Goal: Task Accomplishment & Management: Complete application form

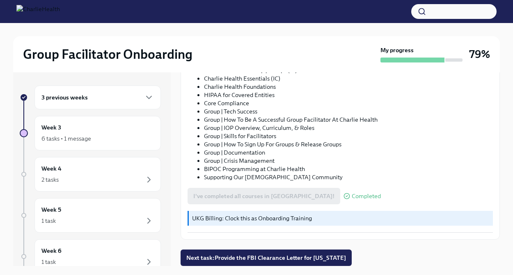
scroll to position [14, 0]
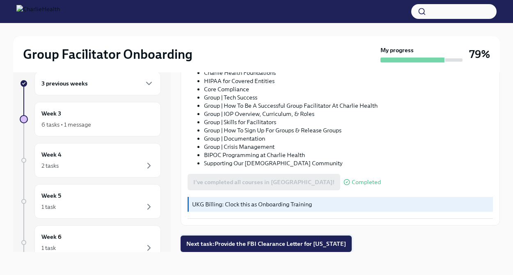
click at [254, 245] on span "Next task : Provide the FBI Clearance Letter for Pennsylvania" at bounding box center [266, 243] width 160 height 8
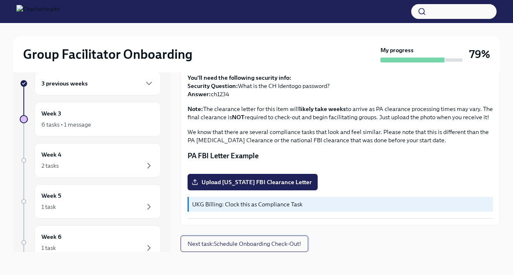
scroll to position [188, 0]
click at [259, 241] on span "Next task : Schedule Onboarding Check-Out!" at bounding box center [245, 243] width 114 height 8
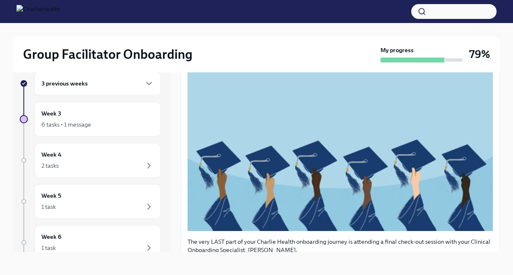
scroll to position [185, 0]
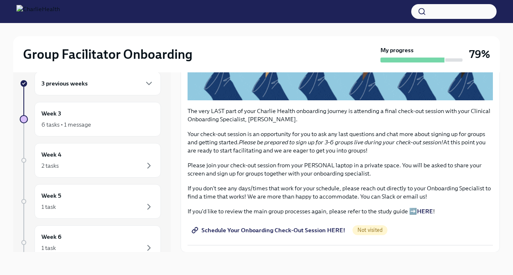
click at [264, 230] on span "Schedule Your Onboarding Check-Out Session HERE!" at bounding box center [269, 230] width 152 height 8
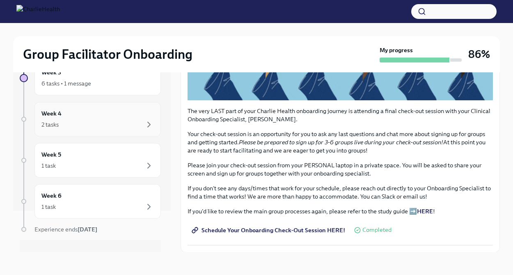
scroll to position [55, 0]
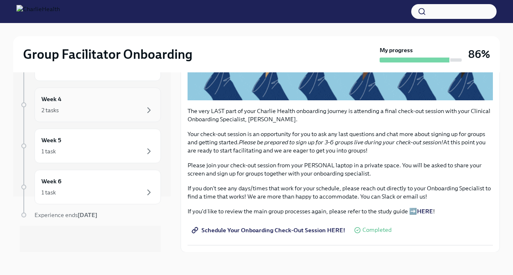
click at [120, 108] on div "2 tasks" at bounding box center [97, 110] width 112 height 10
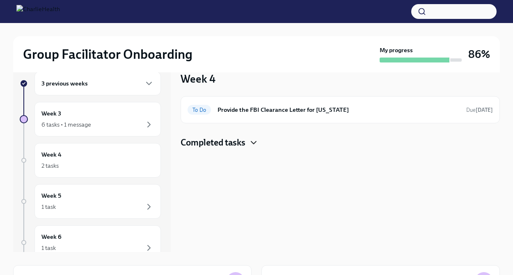
click at [252, 143] on icon "button" at bounding box center [254, 142] width 10 height 10
click at [268, 114] on div "To Do Provide the FBI Clearance Letter for Pennsylvania Due Sep 2nd" at bounding box center [340, 109] width 305 height 13
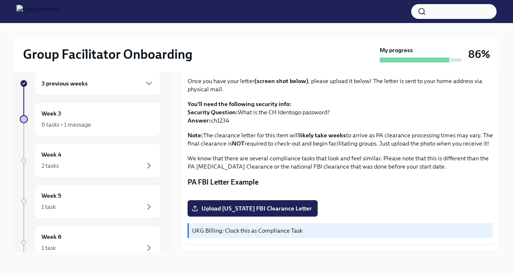
scroll to position [88, 0]
click at [114, 191] on div "Week 5 1 task" at bounding box center [97, 201] width 112 height 21
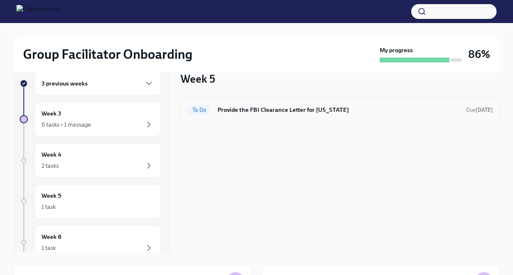
click at [277, 108] on h6 "Provide the FBI Clearance Letter for Pennsylvania" at bounding box center [338, 109] width 242 height 9
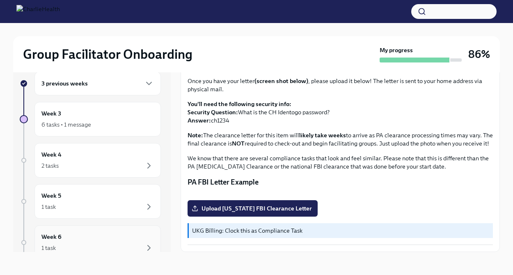
scroll to position [55, 0]
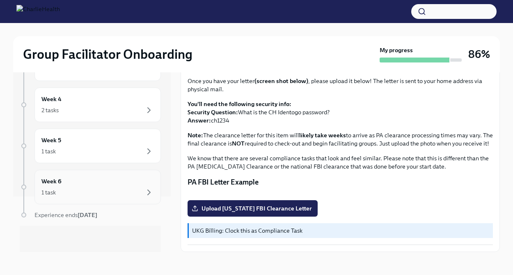
click at [111, 182] on div "Week 6 1 task" at bounding box center [97, 186] width 112 height 21
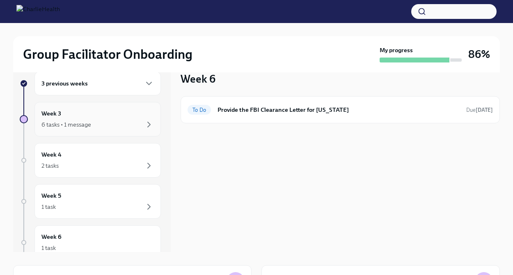
click at [100, 121] on div "6 tasks • 1 message" at bounding box center [97, 124] width 112 height 10
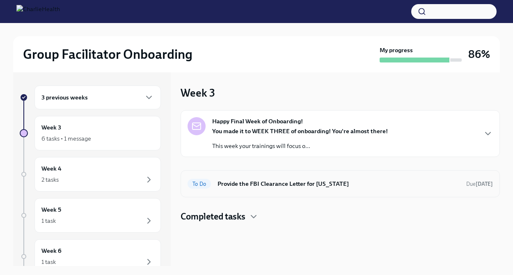
scroll to position [3, 0]
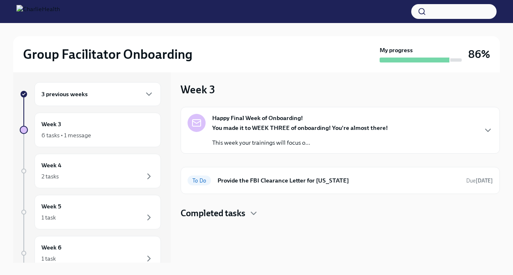
click at [249, 150] on div "Happy Final Week of Onboarding! You made it to WEEK THREE of onboarding! You're…" at bounding box center [340, 130] width 319 height 47
